Goal: Transaction & Acquisition: Purchase product/service

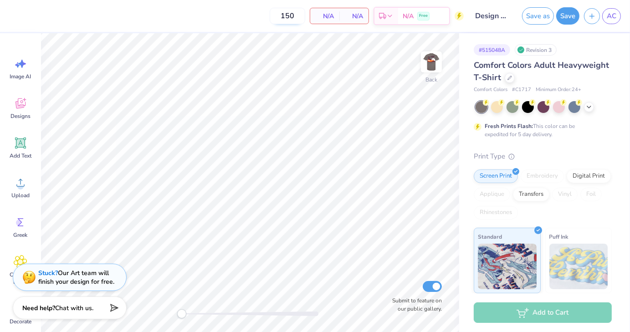
click at [292, 17] on input "150" at bounding box center [288, 16] width 36 height 16
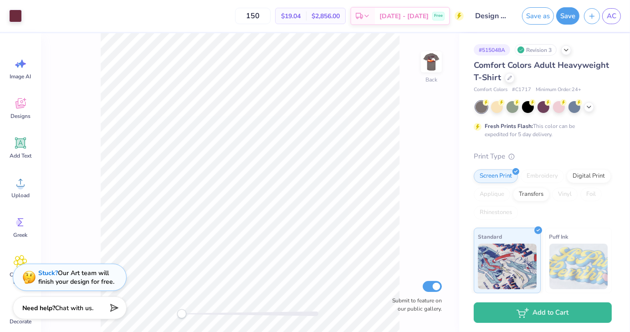
drag, startPoint x: 276, startPoint y: 13, endPoint x: 244, endPoint y: 12, distance: 31.9
click at [244, 12] on div "150 $19.04 Per Item $2,856.00 Total Est. Delivery [DATE] - [DATE] Free" at bounding box center [244, 16] width 437 height 32
click at [234, 19] on div "50 $25.25 Per Item $1,262.50 Total Est. Delivery [DATE] - [DATE] Free" at bounding box center [244, 16] width 437 height 32
click at [260, 15] on input "50" at bounding box center [253, 16] width 36 height 16
type input "150"
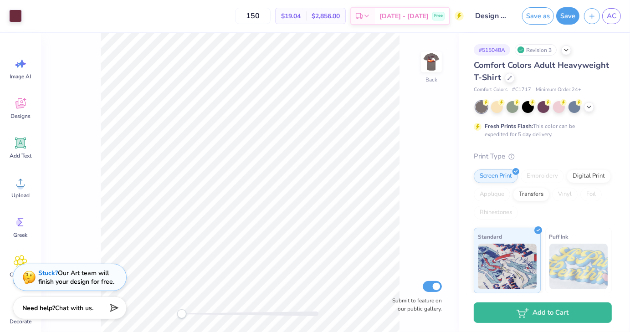
click at [239, 17] on div "150 $19.04 Per Item $2,856.00 Total Est. Delivery Sep 22 - 25 Free" at bounding box center [244, 16] width 437 height 32
click at [433, 65] on img at bounding box center [431, 62] width 36 height 36
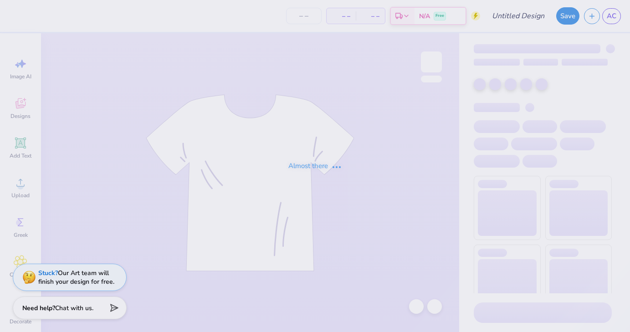
type input "Design four"
type input "150"
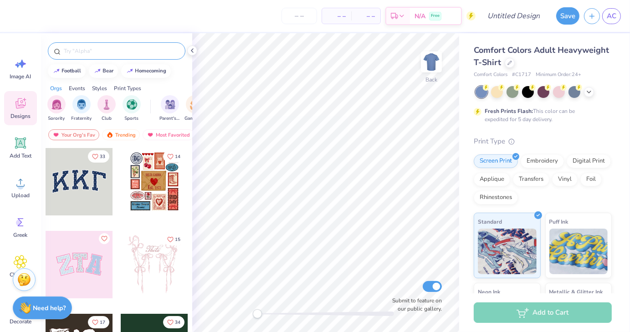
click at [106, 46] on div at bounding box center [117, 50] width 138 height 17
click at [103, 60] on div at bounding box center [116, 48] width 151 height 31
click at [102, 57] on div at bounding box center [117, 50] width 138 height 17
click at [98, 49] on input "text" at bounding box center [121, 50] width 117 height 9
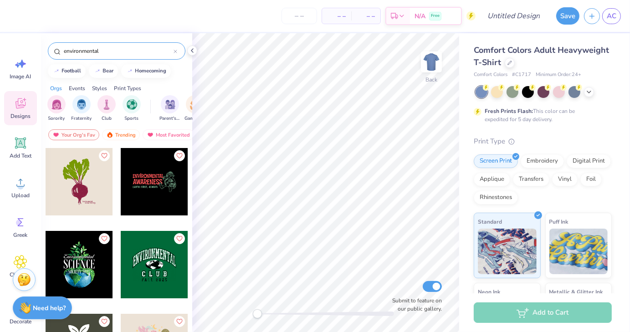
drag, startPoint x: 105, startPoint y: 52, endPoint x: 51, endPoint y: 51, distance: 54.3
click at [51, 51] on div "environmental" at bounding box center [117, 50] width 138 height 17
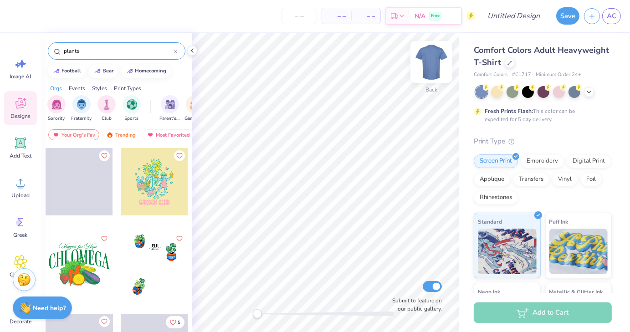
click at [435, 59] on img at bounding box center [431, 62] width 36 height 36
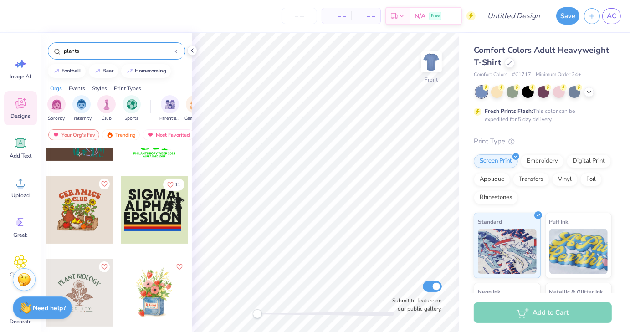
scroll to position [221, 0]
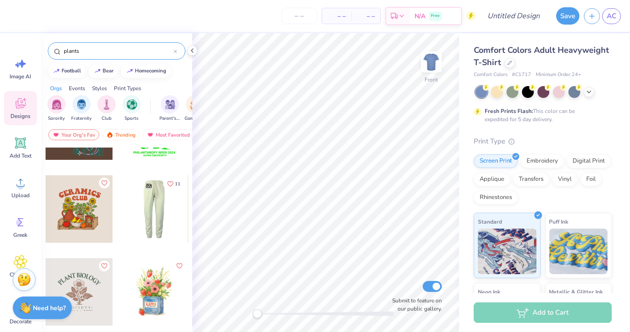
click at [73, 217] on div at bounding box center [79, 208] width 67 height 67
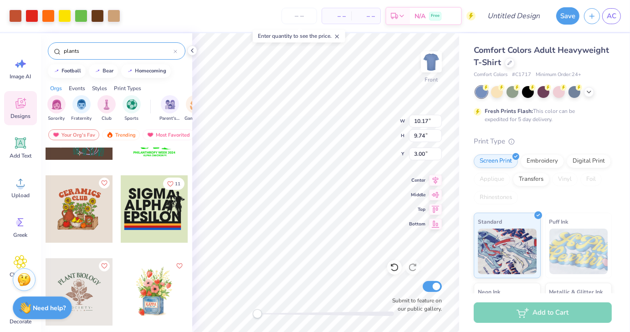
drag, startPoint x: 88, startPoint y: 52, endPoint x: 60, endPoint y: 49, distance: 28.4
click at [60, 49] on div "plants" at bounding box center [117, 50] width 138 height 17
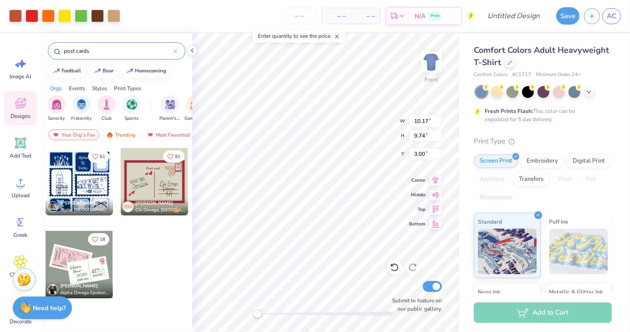
click at [74, 184] on div at bounding box center [79, 181] width 67 height 67
click at [77, 176] on div at bounding box center [79, 181] width 67 height 67
click at [77, 190] on div at bounding box center [79, 181] width 67 height 67
click at [78, 183] on div at bounding box center [79, 181] width 67 height 67
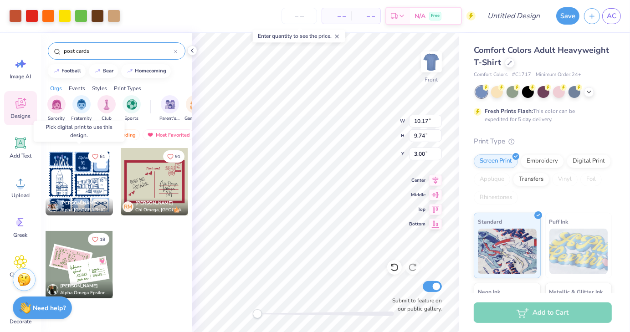
click at [78, 183] on div at bounding box center [79, 181] width 67 height 67
click at [150, 246] on div at bounding box center [154, 272] width 68 height 82
click at [89, 175] on div at bounding box center [79, 181] width 67 height 67
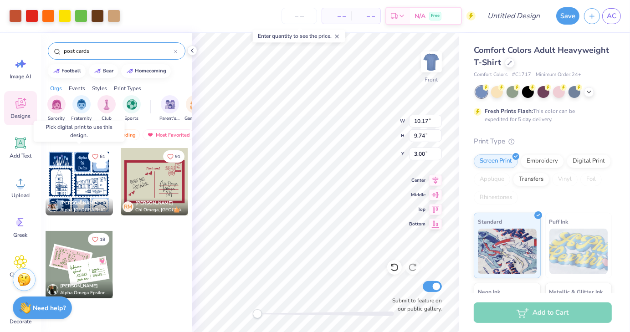
click at [45, 175] on div at bounding box center [11, 181] width 67 height 67
click at [150, 233] on div at bounding box center [154, 272] width 68 height 82
click at [101, 175] on div at bounding box center [79, 181] width 67 height 67
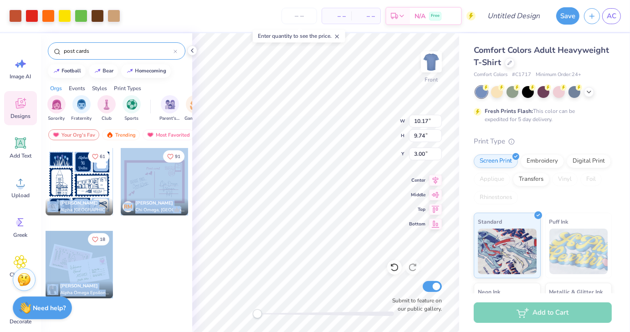
click at [323, 160] on div "Art colors – – Per Item – – Total Est. Delivery N/A Free Design Title Save AC I…" at bounding box center [315, 166] width 630 height 332
click at [135, 257] on div at bounding box center [154, 272] width 68 height 82
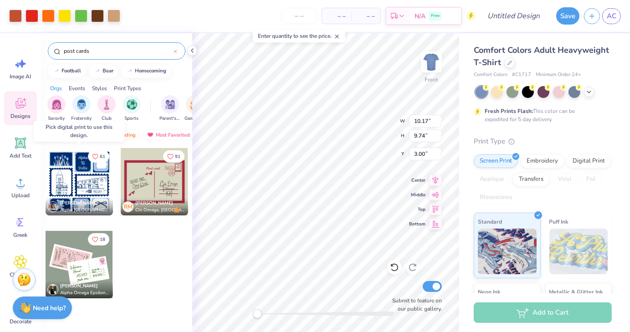
click at [62, 175] on div at bounding box center [79, 181] width 67 height 67
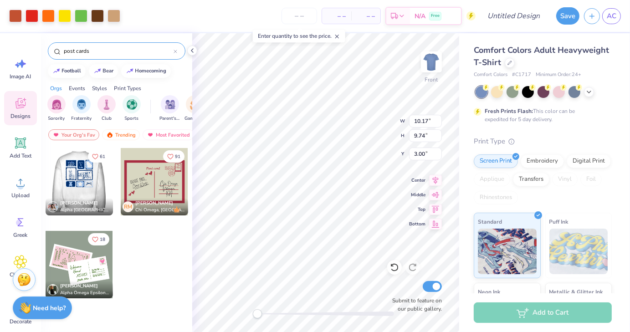
click at [92, 52] on input "post cards" at bounding box center [118, 50] width 111 height 9
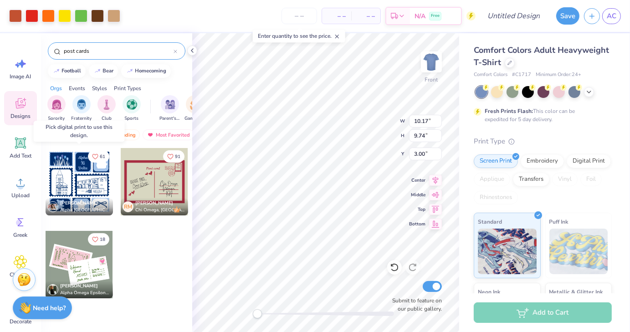
click at [87, 162] on div at bounding box center [79, 181] width 67 height 67
drag, startPoint x: 98, startPoint y: 52, endPoint x: 55, endPoint y: 49, distance: 43.0
click at [55, 49] on div "post cards" at bounding box center [117, 50] width 138 height 17
type input "stamps"
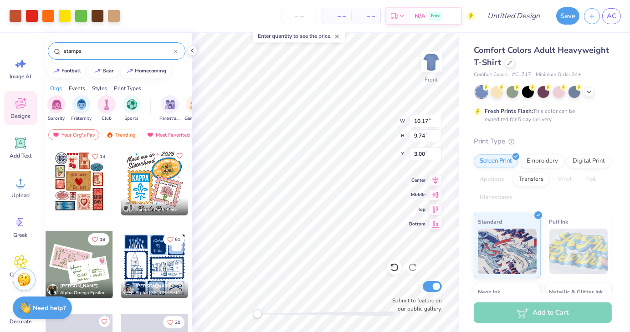
click at [74, 186] on div at bounding box center [79, 181] width 67 height 67
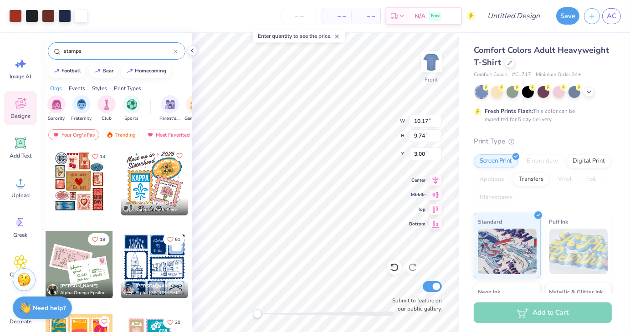
type input "11.04"
type input "13.38"
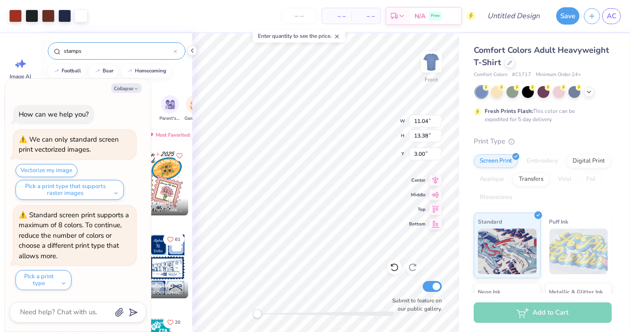
type textarea "x"
type input "3.76"
type input "3.60"
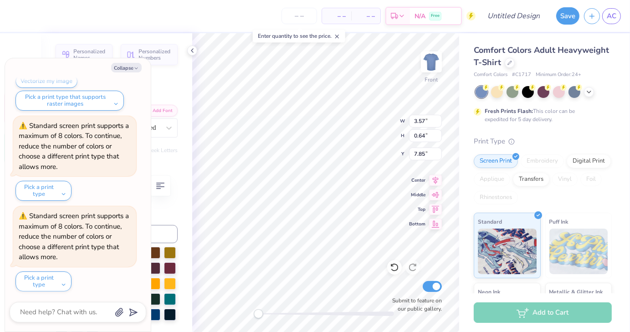
scroll to position [7, 1]
type textarea "x"
type textarea "DELTA GAMM"
type textarea "x"
type textarea "DELTA GAM"
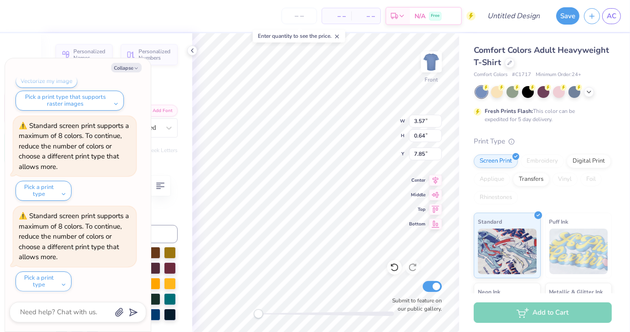
type textarea "x"
type textarea "D"
type textarea "x"
type textarea "E"
type textarea "x"
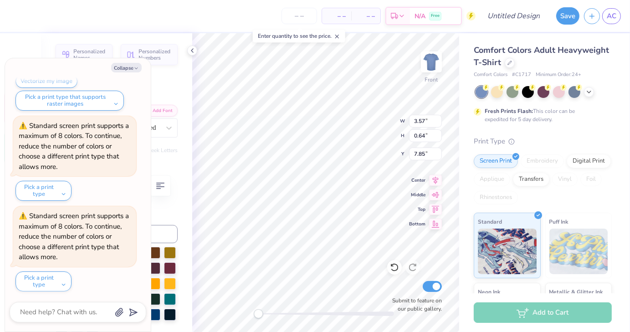
scroll to position [7, 1]
type textarea "En"
type textarea "x"
type textarea "Envi"
type textarea "x"
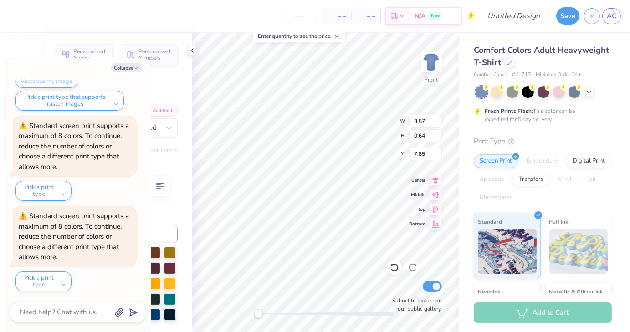
type textarea "Envir"
type textarea "x"
type textarea "Environ"
type textarea "x"
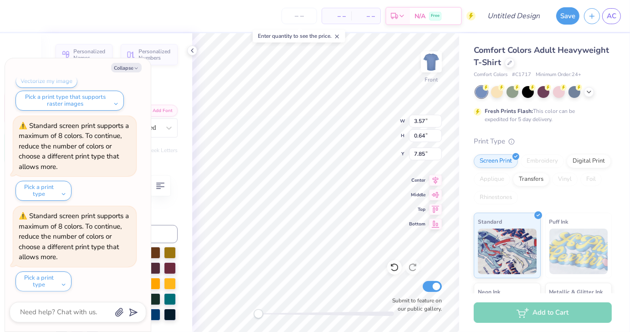
type textarea "Environm"
type textarea "x"
type textarea "Environment"
type textarea "x"
type textarea "Environmental"
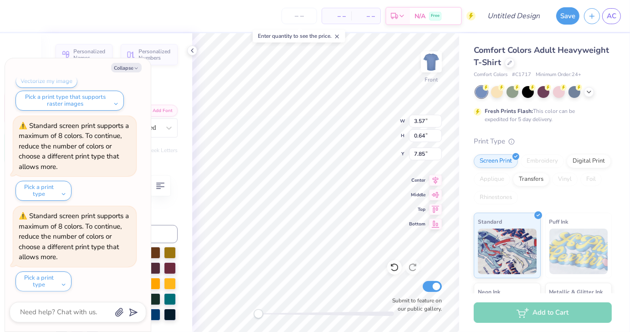
type textarea "x"
type textarea "Environmental C"
type textarea "x"
type textarea "Environmental Clu"
type textarea "x"
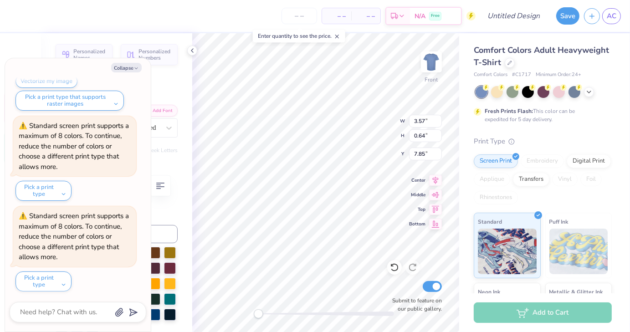
type textarea "Environmental Club"
type textarea "x"
type textarea "Environmental Clu"
type textarea "x"
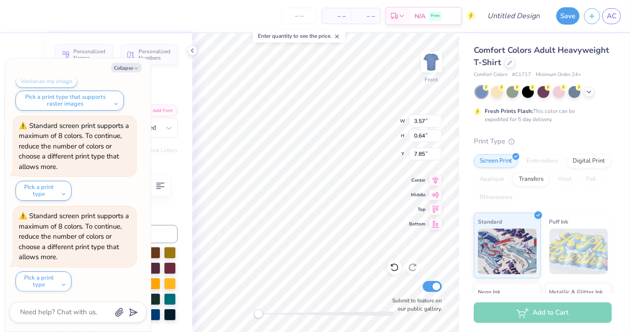
type textarea "Environmental Cl"
type textarea "x"
type textarea "Environmental C"
type textarea "x"
type textarea "Environmental Co"
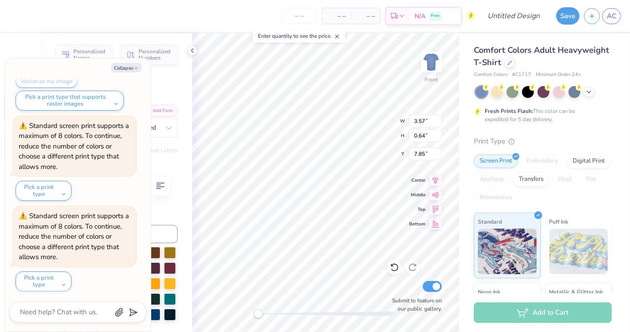
type textarea "x"
type textarea "Environmental Coa"
type textarea "x"
type textarea "Environmental Coali"
type textarea "x"
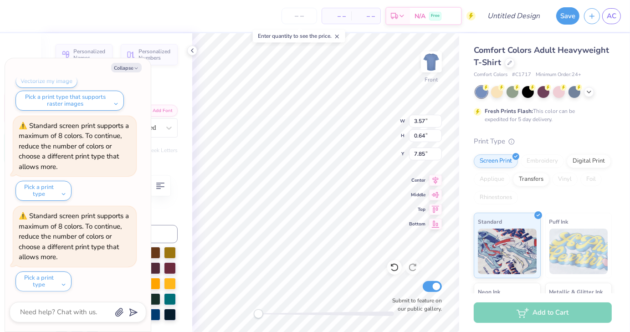
type textarea "Environmental Coaliti"
type textarea "x"
type textarea "Environmental Coalition"
type textarea "x"
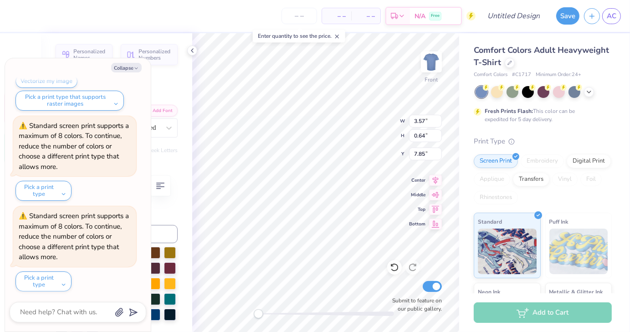
type textarea "Environmental Coalitio"
type textarea "x"
type textarea "Environmental Coalition"
type textarea "x"
type input "11.04"
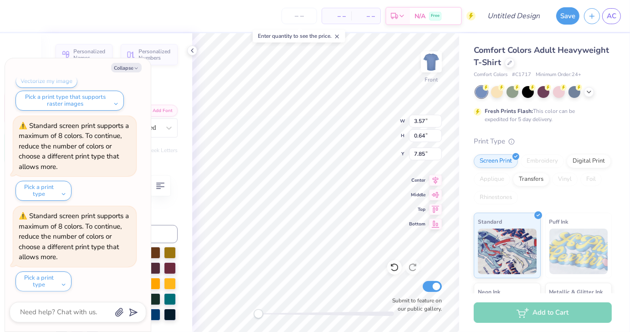
type input "13.38"
type input "3.00"
type textarea "x"
type input "1.28"
type input "0.99"
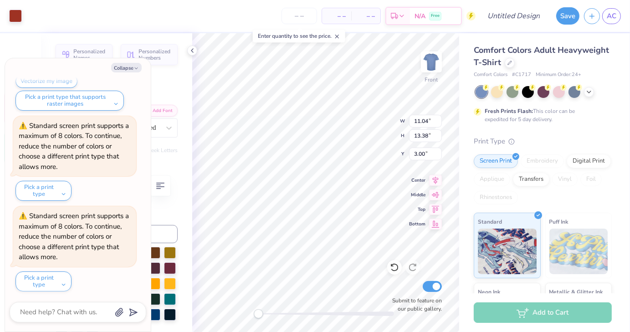
type input "10.51"
type textarea "x"
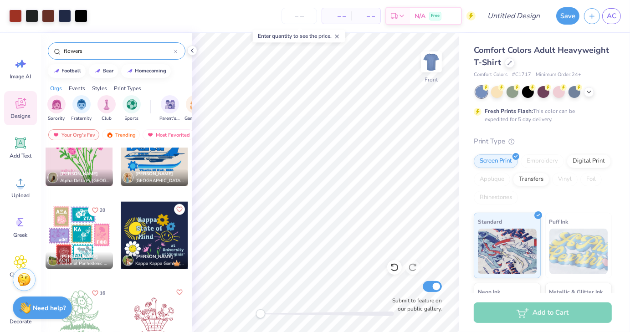
scroll to position [954, 0]
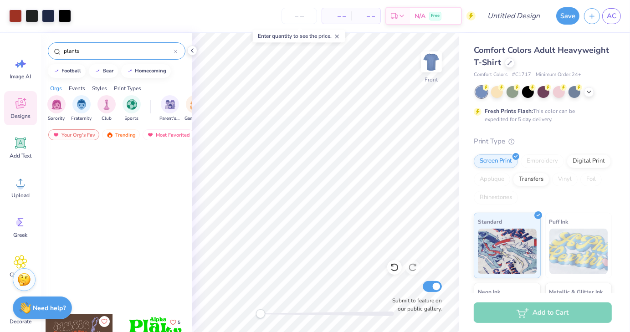
scroll to position [309, 0]
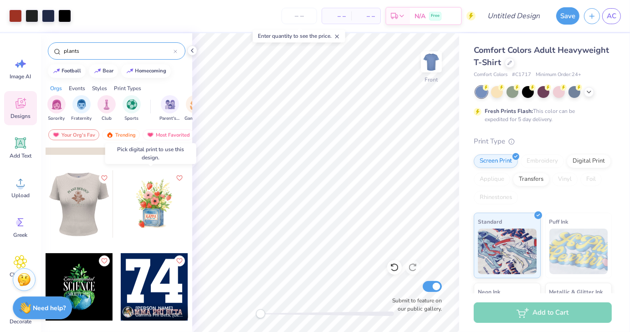
click at [158, 201] on div at bounding box center [154, 203] width 67 height 67
